Goal: Navigation & Orientation: Find specific page/section

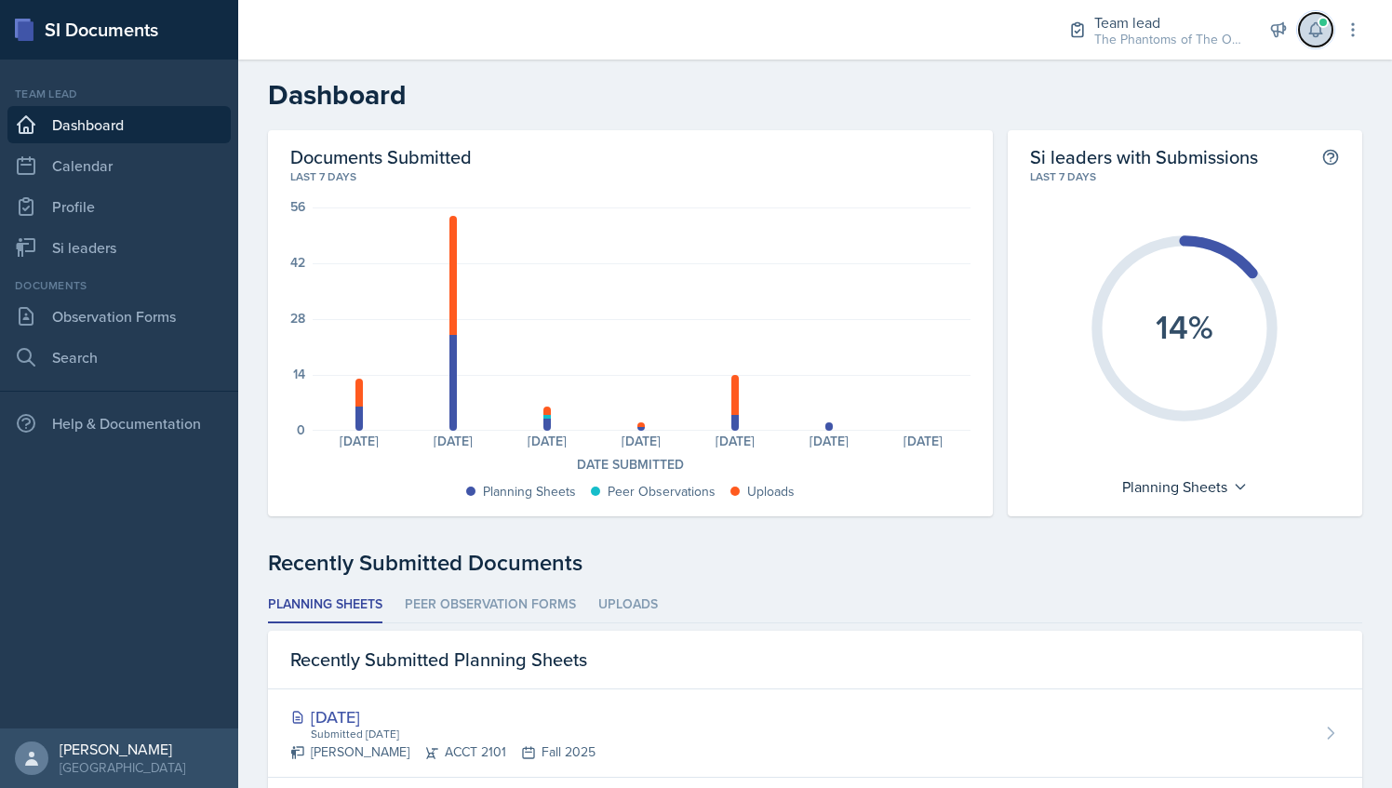
click at [1327, 24] on span at bounding box center [1322, 22] width 11 height 11
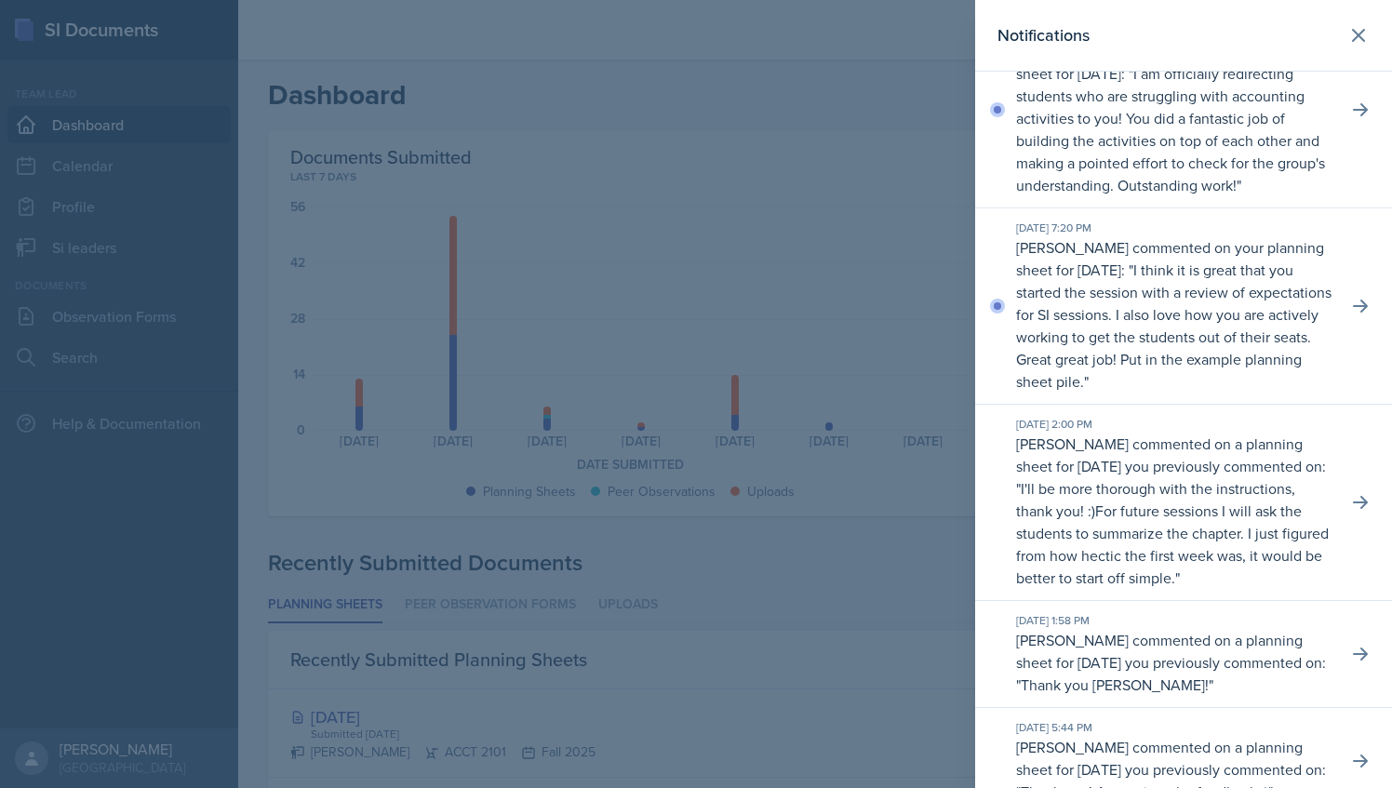
scroll to position [59, 0]
click at [1353, 314] on icon at bounding box center [1360, 306] width 15 height 13
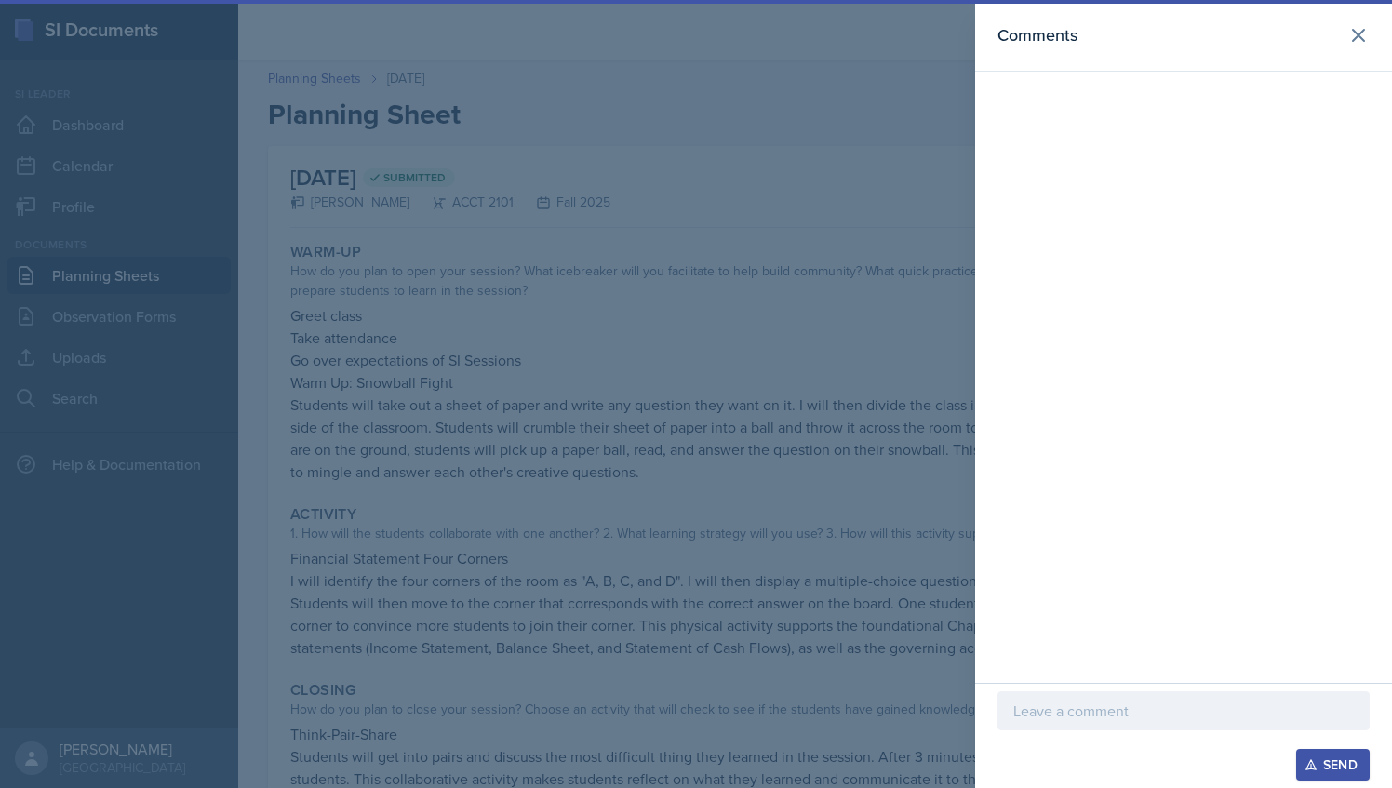
click at [1343, 49] on header "Comments" at bounding box center [1183, 36] width 417 height 72
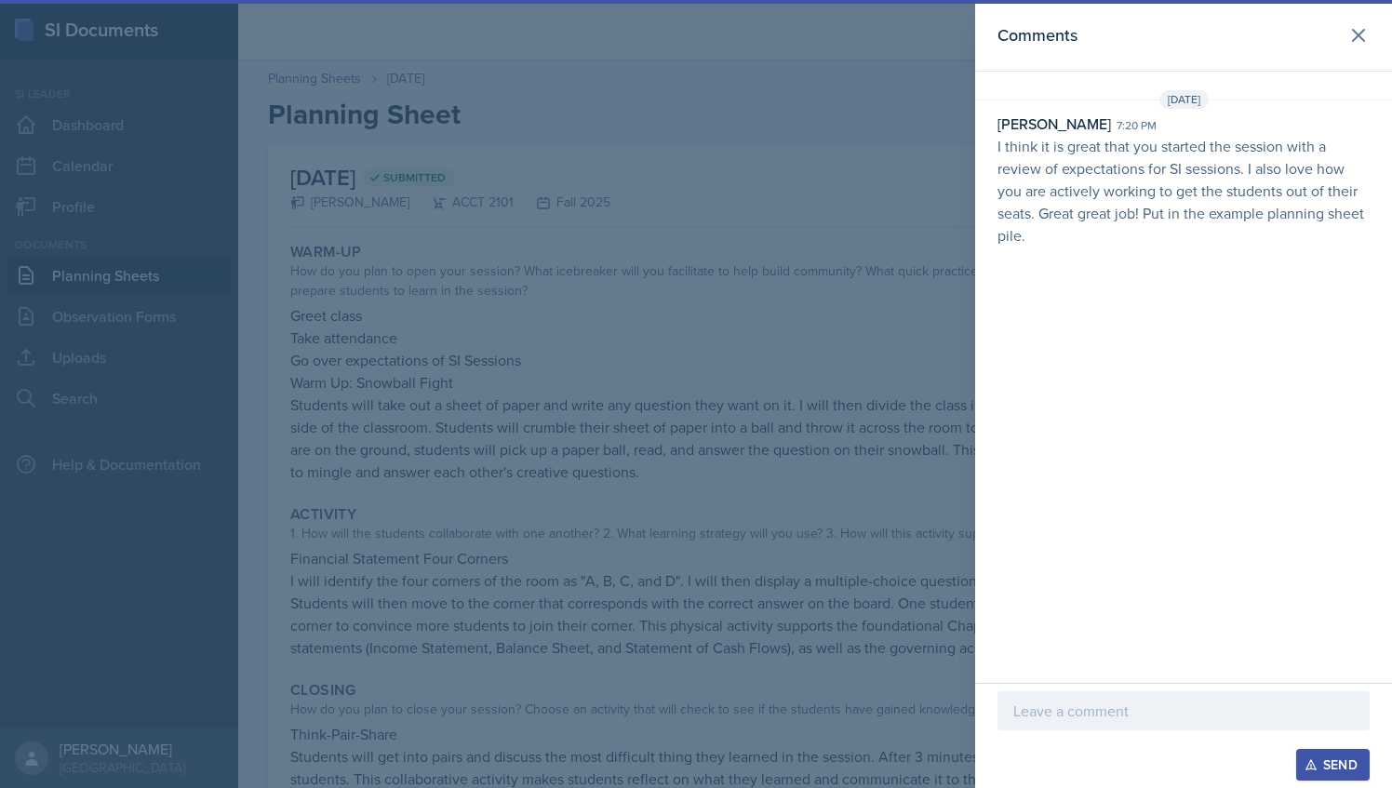
click at [1091, 49] on header "Comments" at bounding box center [1183, 36] width 417 height 72
click at [1362, 35] on icon at bounding box center [1358, 35] width 22 height 22
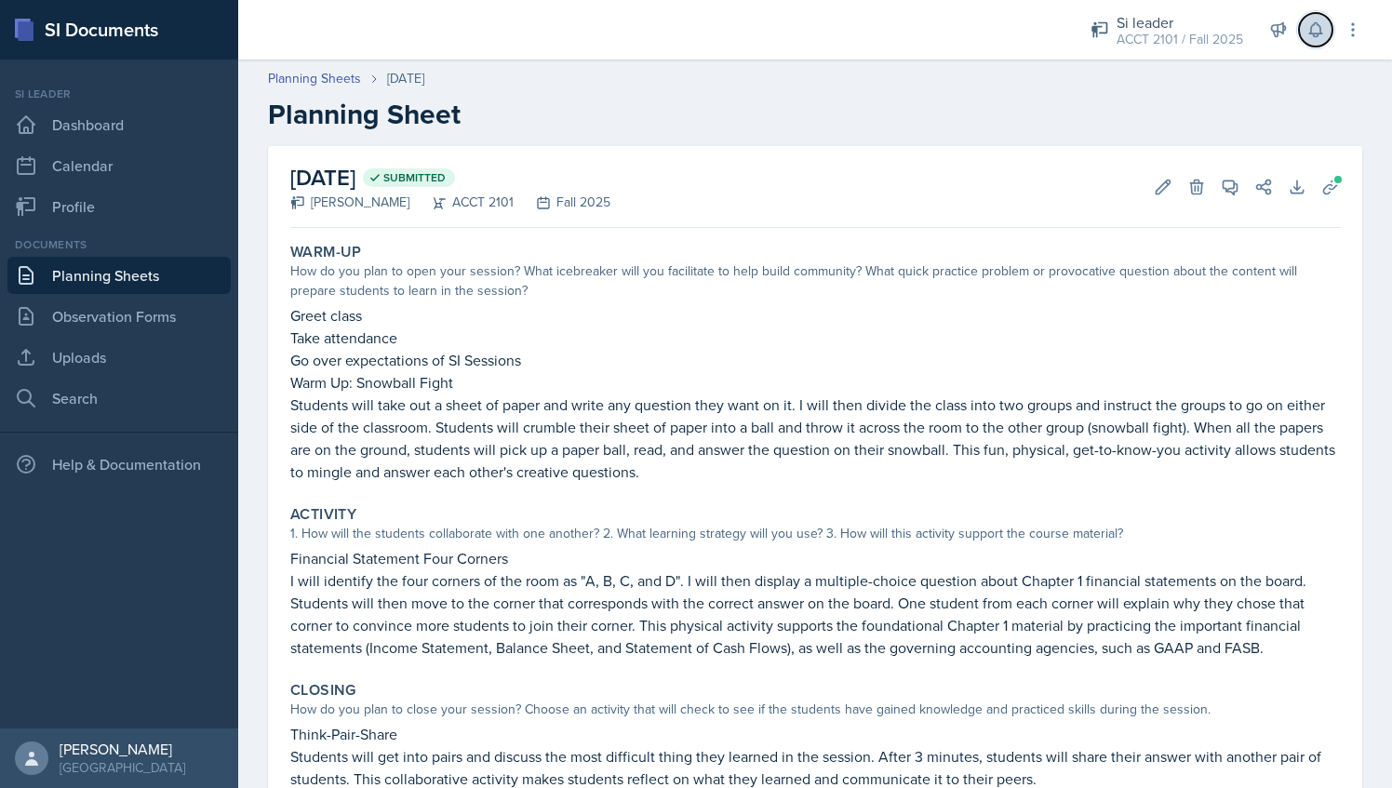
click at [1311, 22] on icon at bounding box center [1315, 29] width 19 height 19
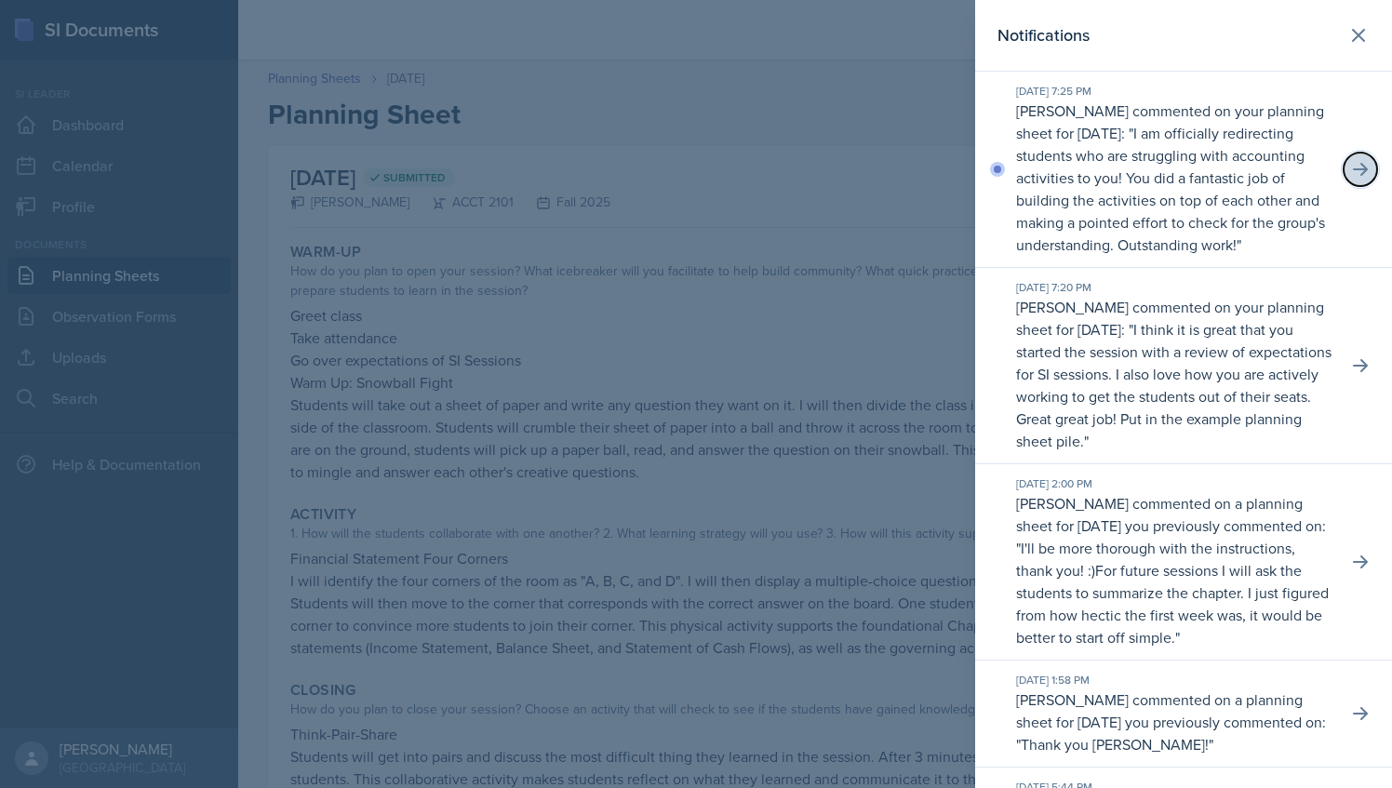
click at [1351, 173] on icon at bounding box center [1360, 169] width 19 height 19
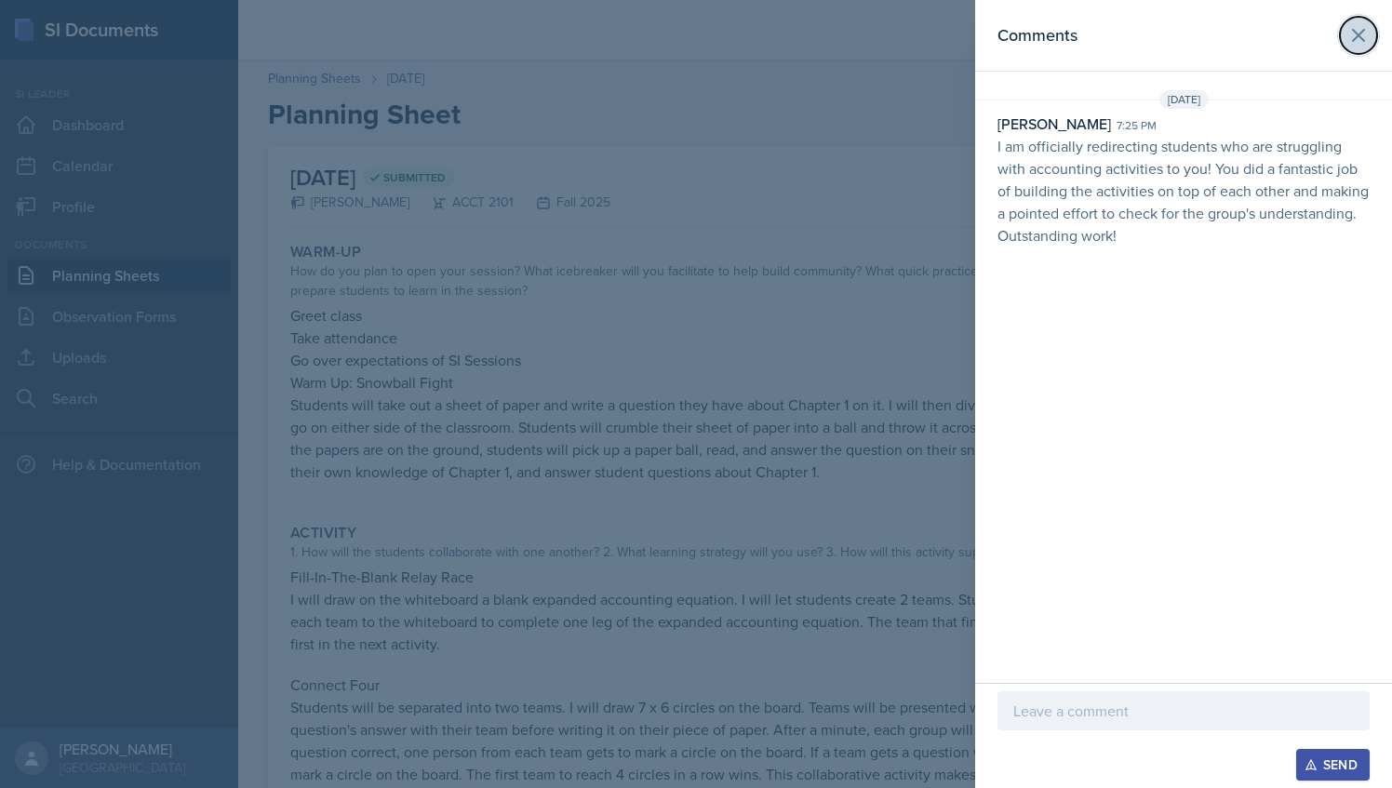
click at [1358, 45] on icon at bounding box center [1358, 35] width 22 height 22
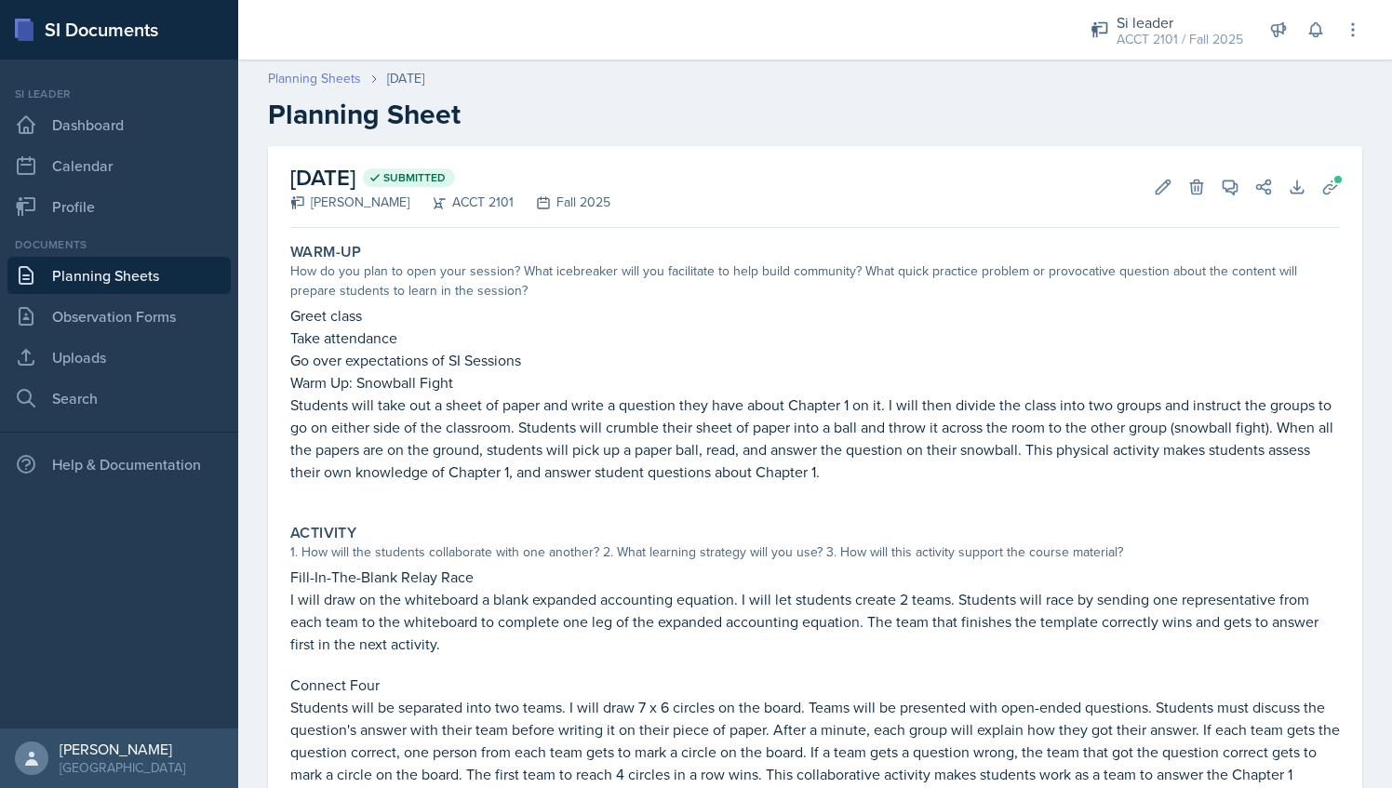
click at [340, 80] on link "Planning Sheets" at bounding box center [314, 79] width 93 height 20
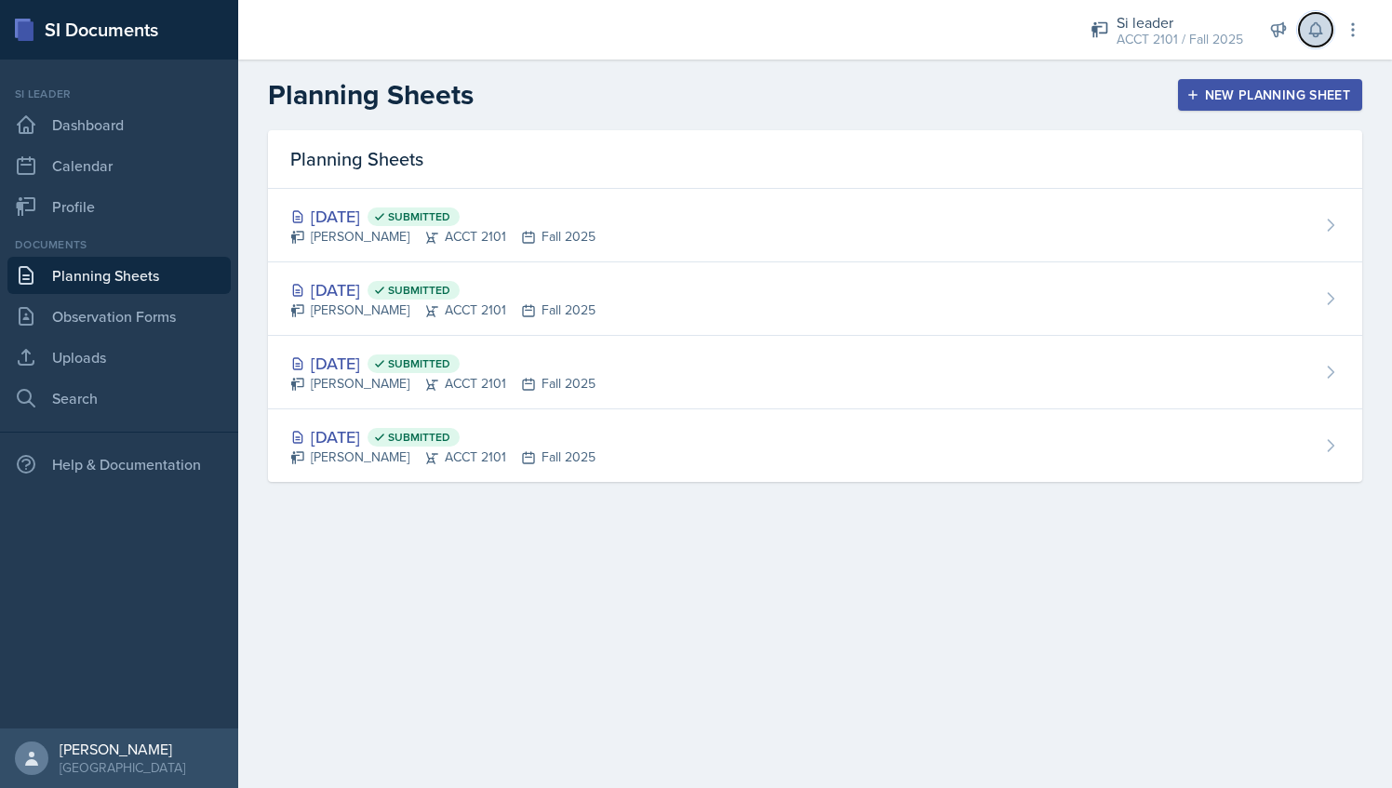
click at [1306, 20] on icon at bounding box center [1315, 29] width 19 height 19
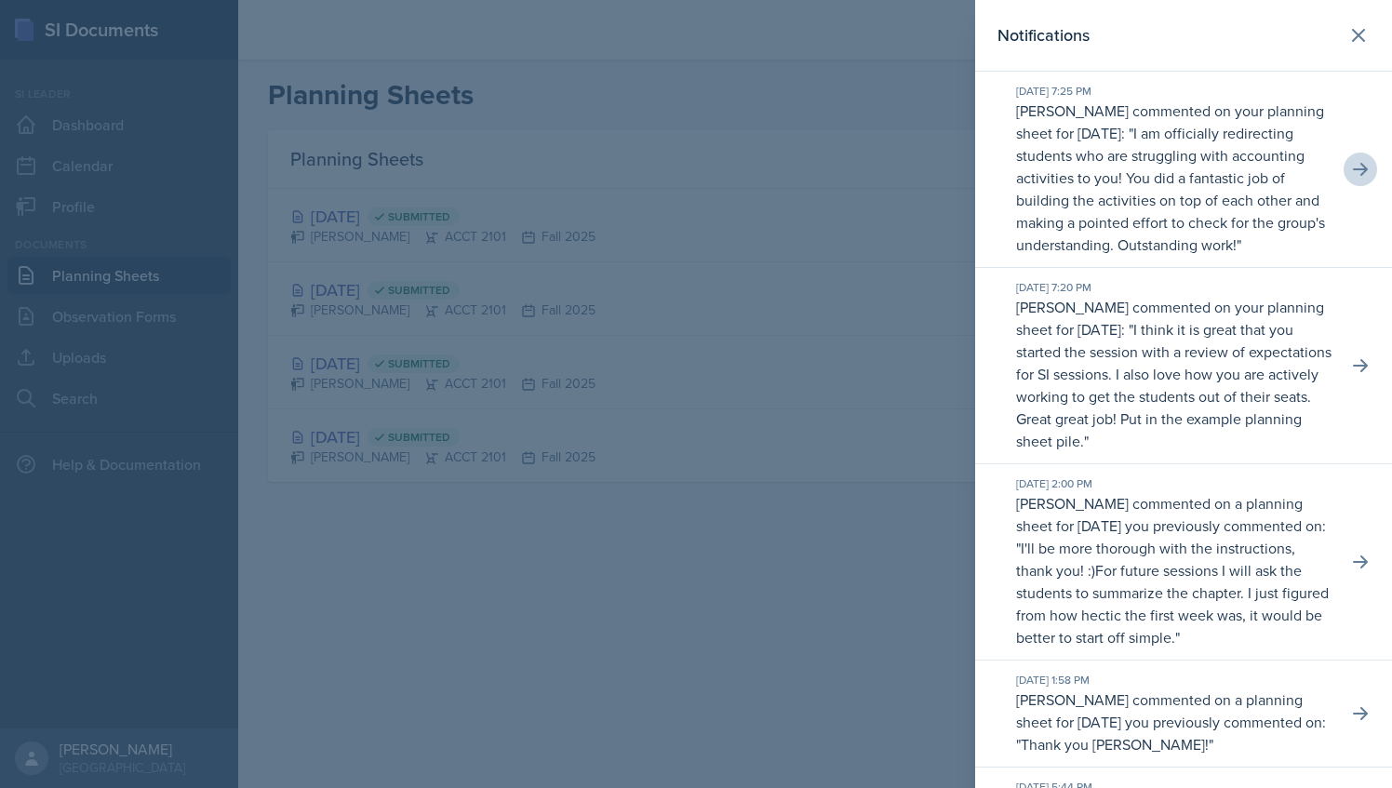
click at [700, 128] on div at bounding box center [696, 394] width 1392 height 788
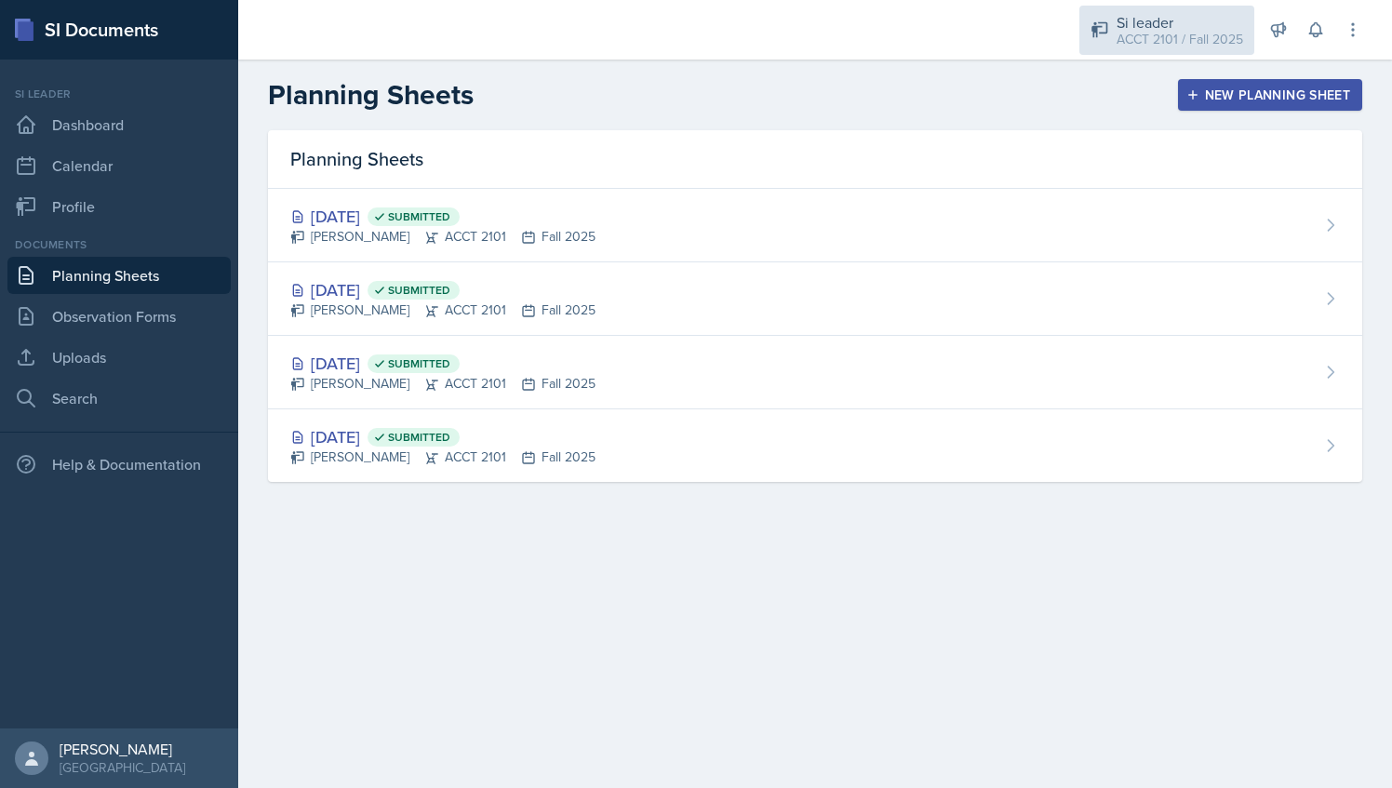
click at [1177, 23] on div "Si leader" at bounding box center [1179, 22] width 127 height 22
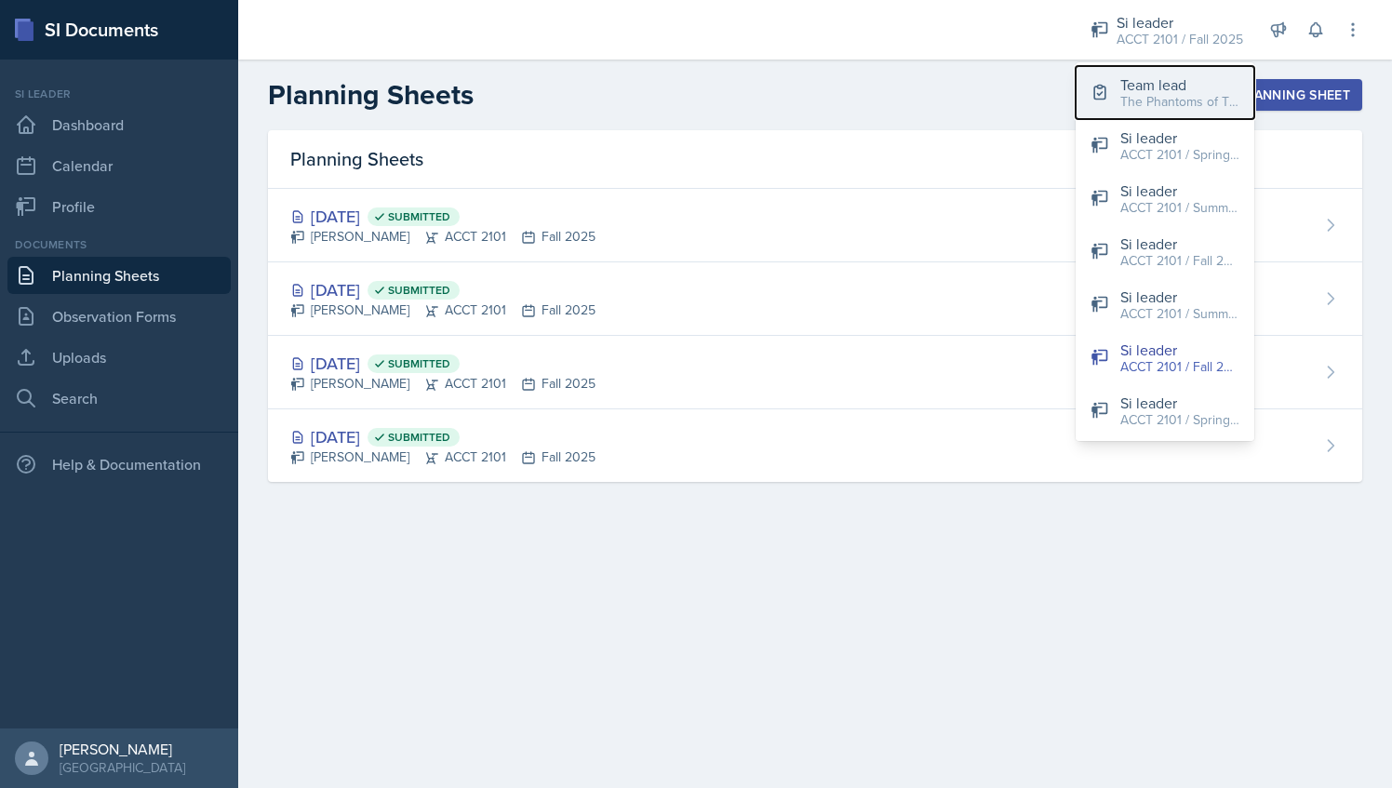
click at [1175, 87] on div "Team lead" at bounding box center [1179, 84] width 119 height 22
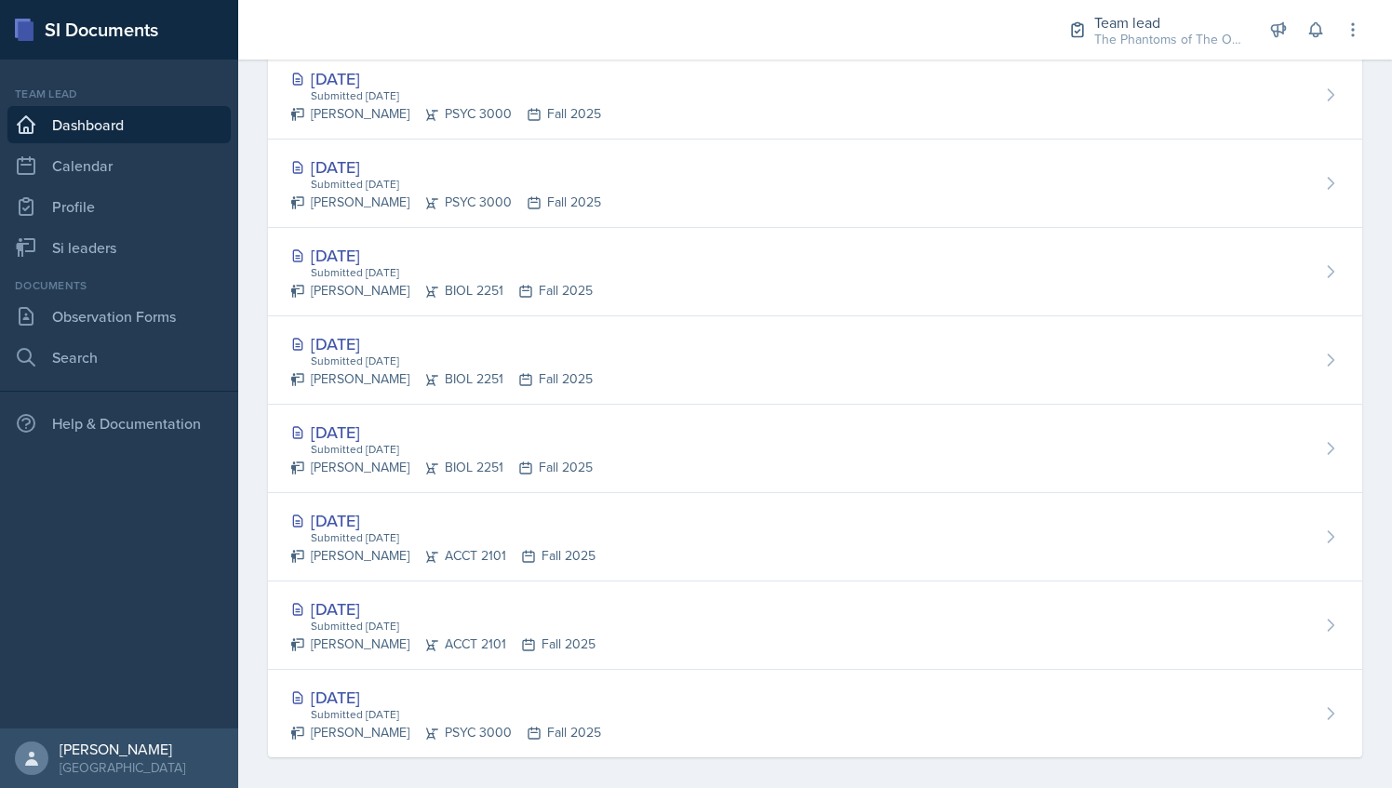
scroll to position [825, 0]
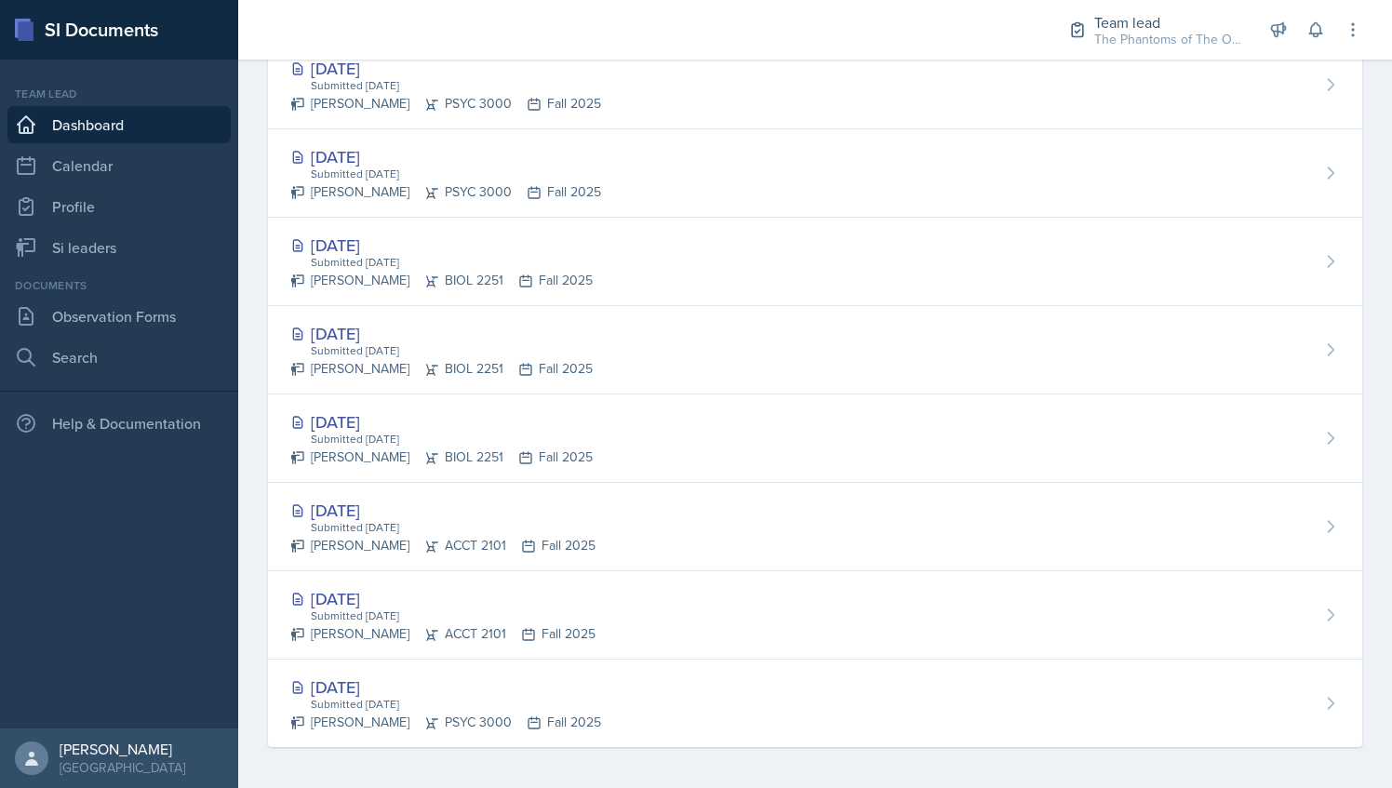
click at [106, 266] on nav "Team lead Dashboard Calendar Profile Si leaders Documents Observation Forms Sea…" at bounding box center [119, 394] width 238 height 669
click at [110, 257] on link "Si leaders" at bounding box center [118, 247] width 223 height 37
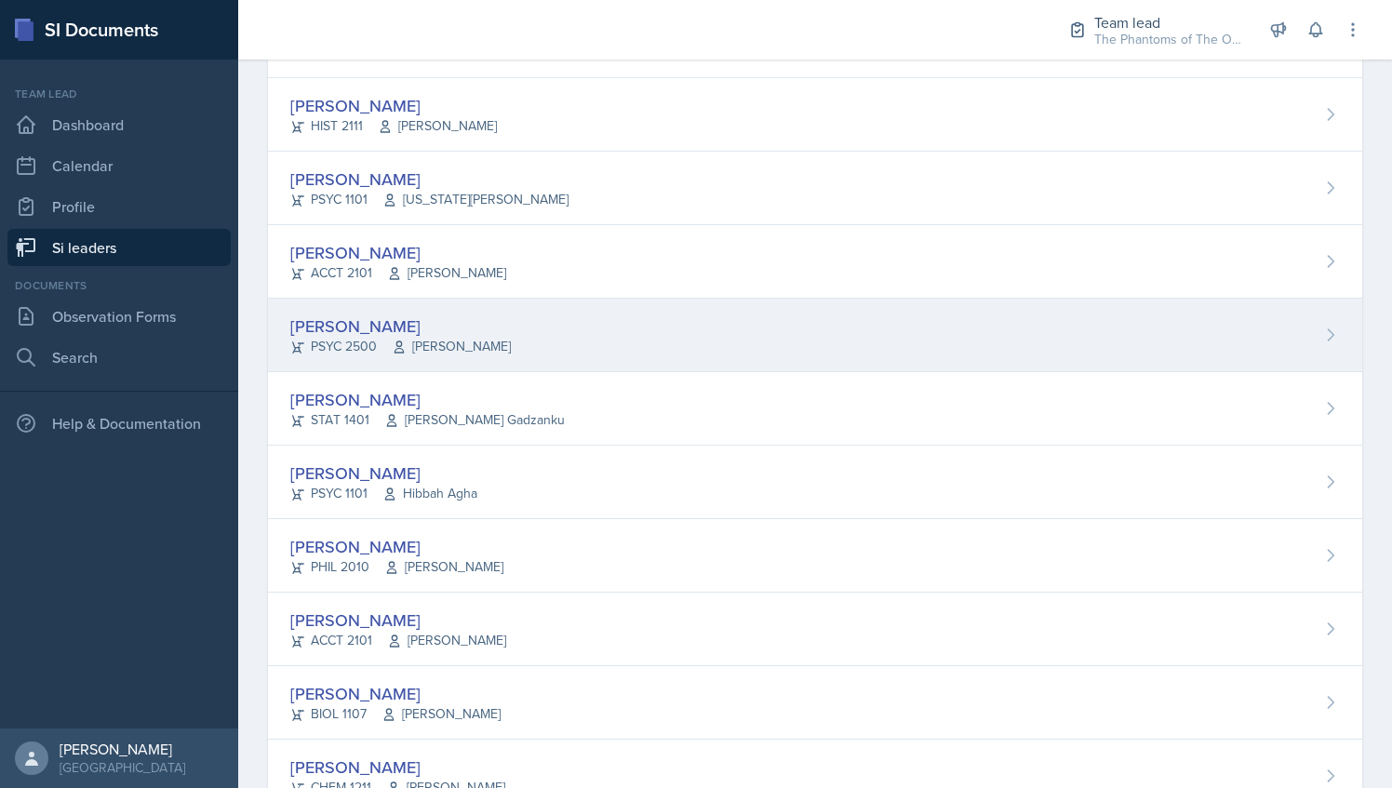
scroll to position [1327, 0]
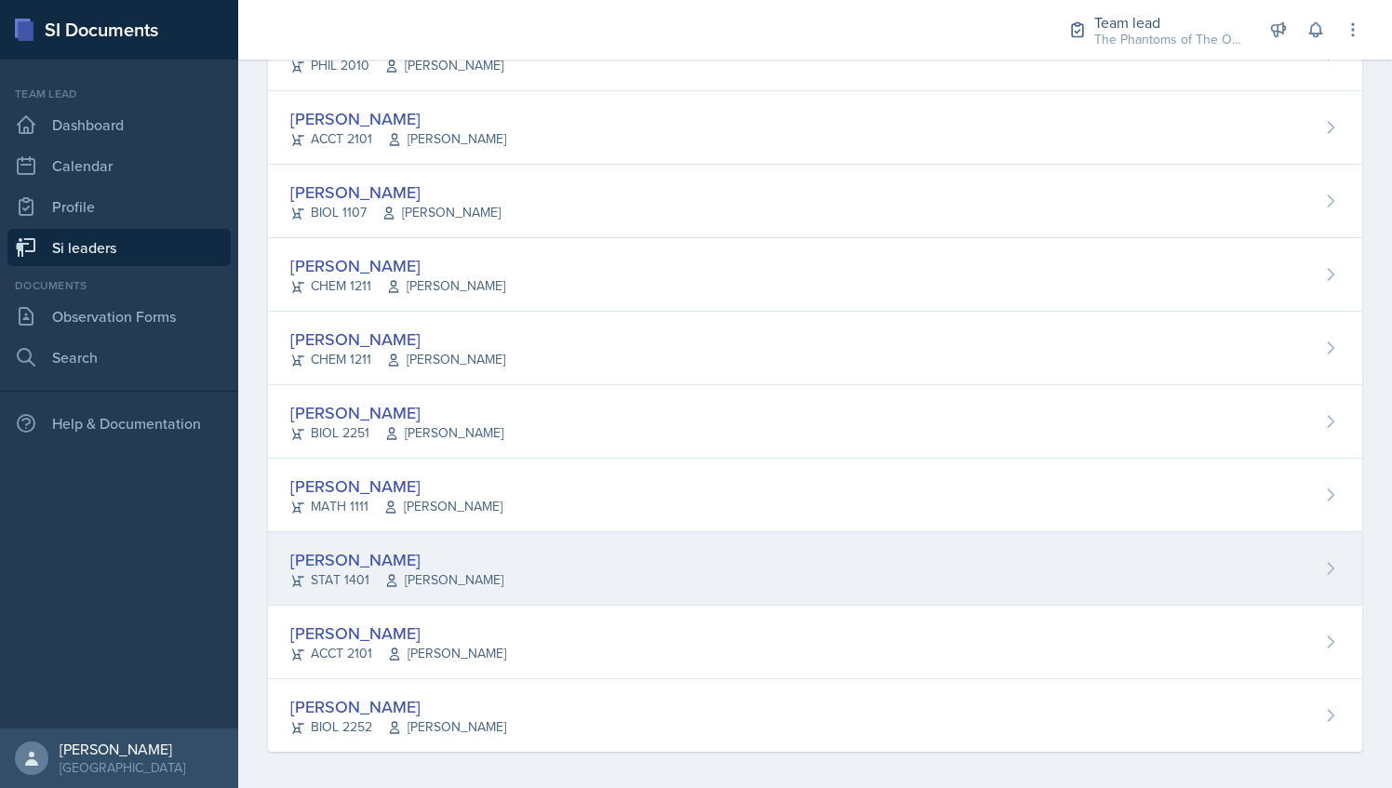
click at [464, 577] on span "[PERSON_NAME]" at bounding box center [443, 580] width 119 height 20
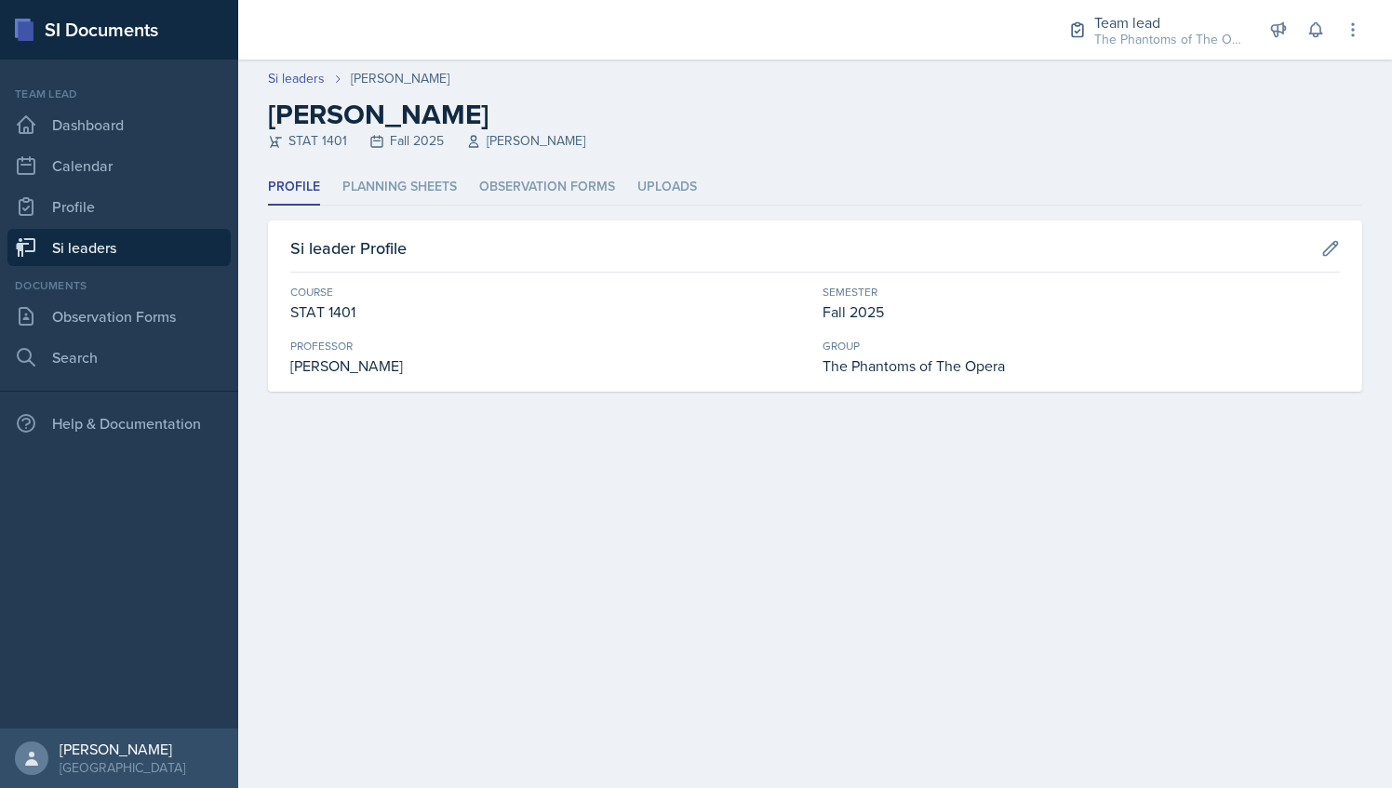
click at [427, 207] on div "Profile Planning Sheets Observation Forms Uploads Profile Planning Sheets Obser…" at bounding box center [815, 280] width 1094 height 222
click at [428, 180] on li "Planning Sheets" at bounding box center [399, 187] width 114 height 36
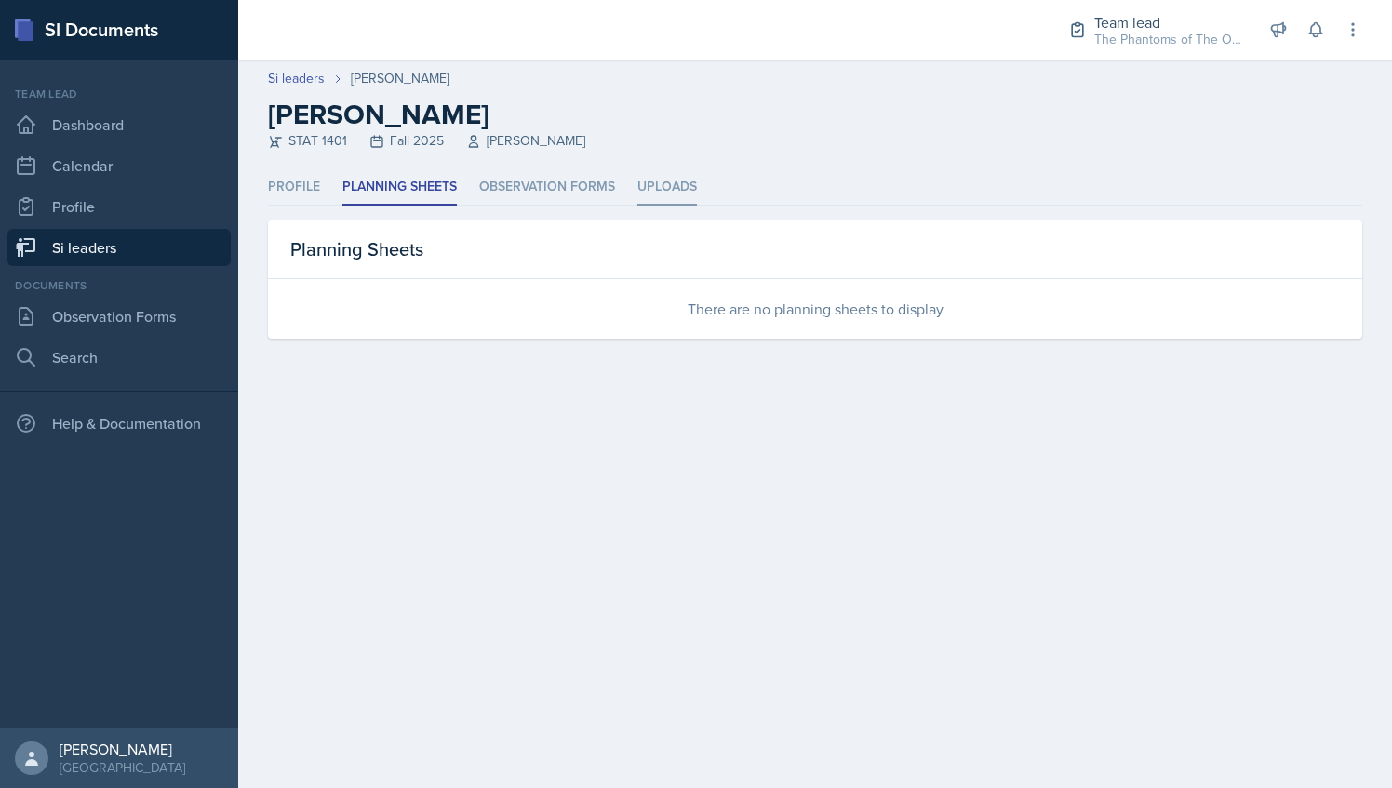
click at [662, 184] on li "Uploads" at bounding box center [667, 187] width 60 height 36
click at [447, 207] on div "Profile Planning Sheets Observation Forms Uploads Profile Planning Sheets Obser…" at bounding box center [815, 253] width 1094 height 169
click at [434, 188] on li "Planning Sheets" at bounding box center [399, 187] width 114 height 36
